Goal: Task Accomplishment & Management: Manage account settings

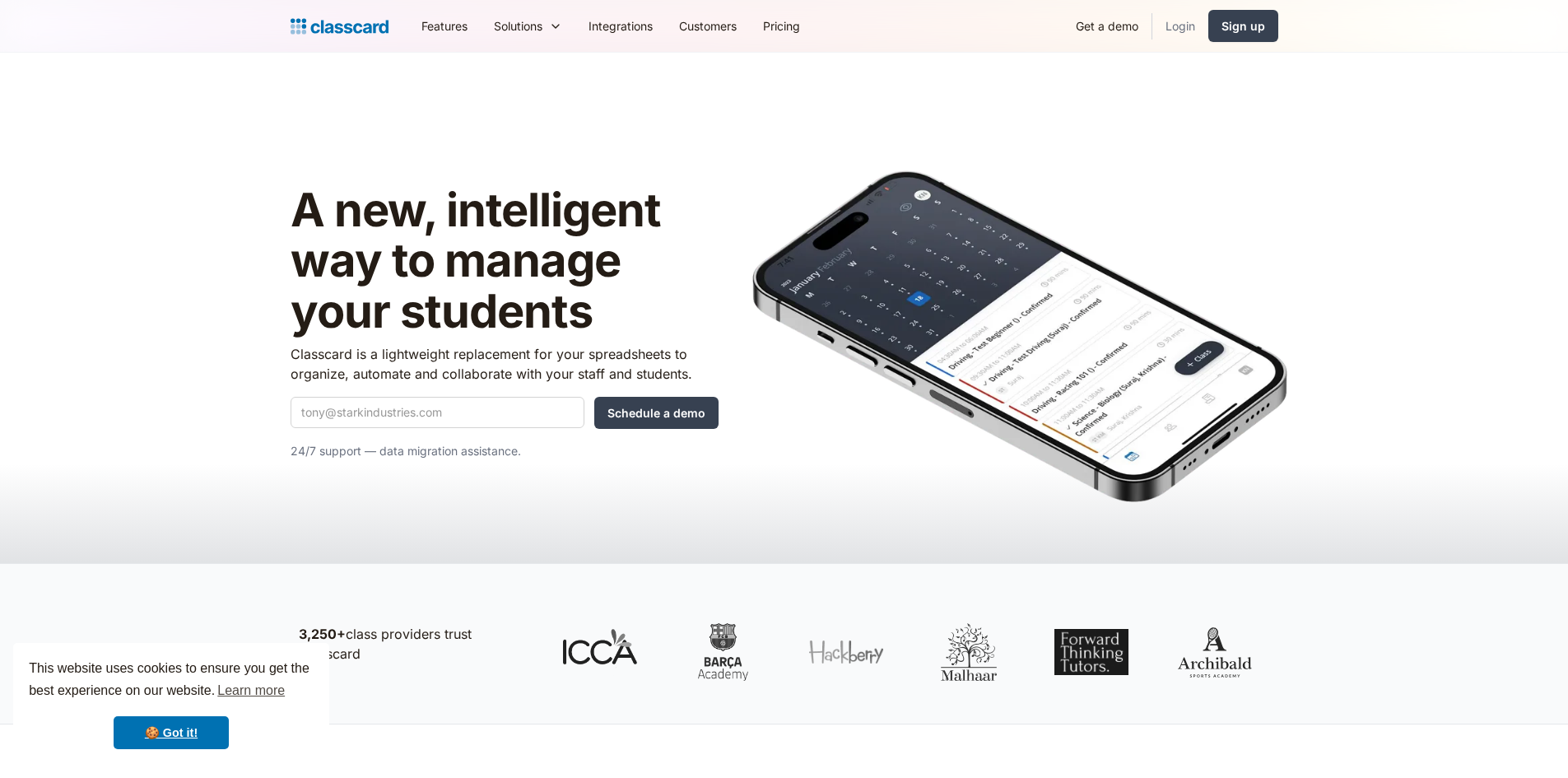
click at [1178, 30] on link "Login" at bounding box center [1181, 26] width 56 height 37
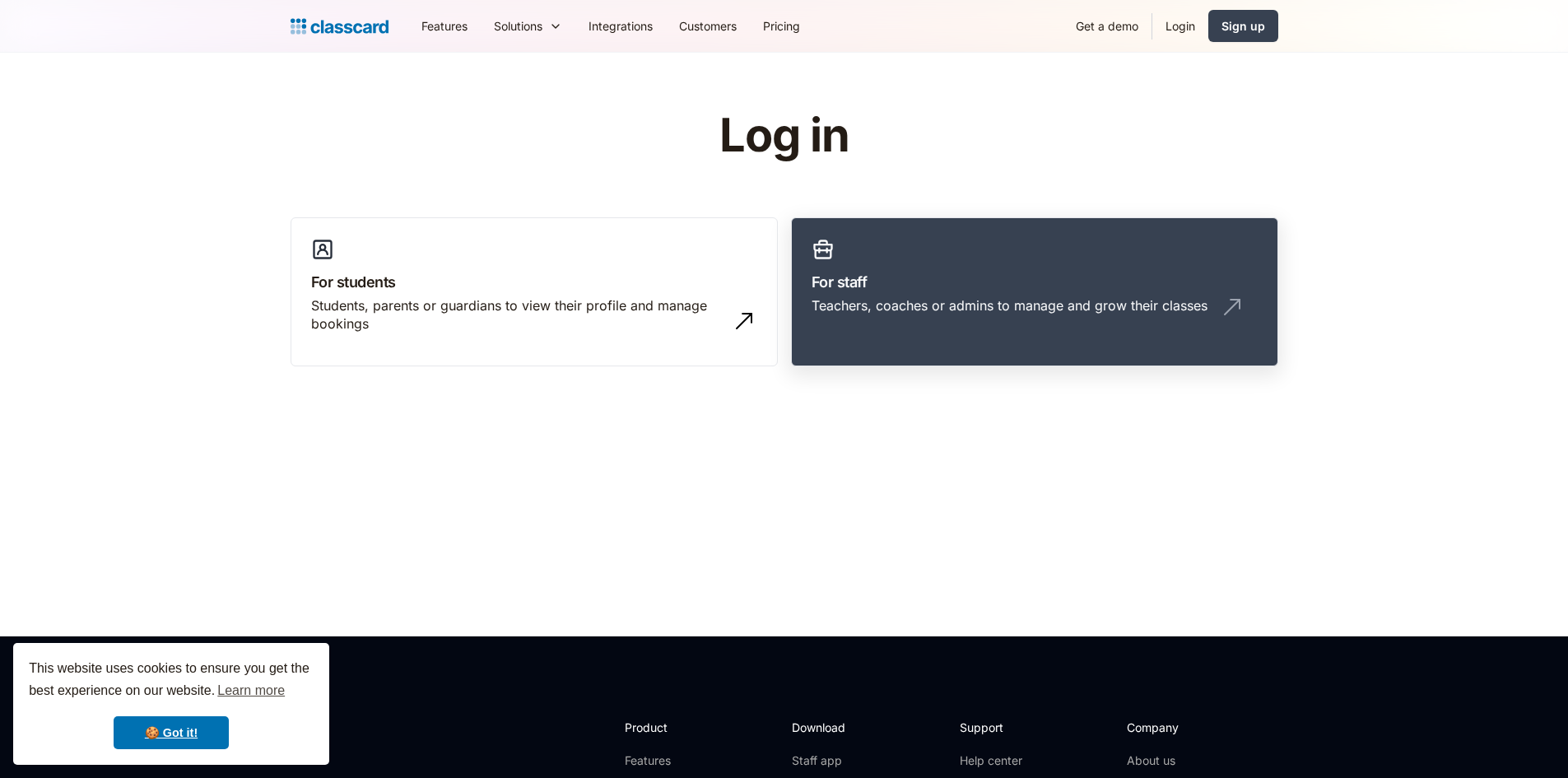
click at [908, 343] on link "For staff Teachers, coaches or admins to manage and grow their classes" at bounding box center [1034, 292] width 487 height 150
